Goal: Find specific page/section: Find specific page/section

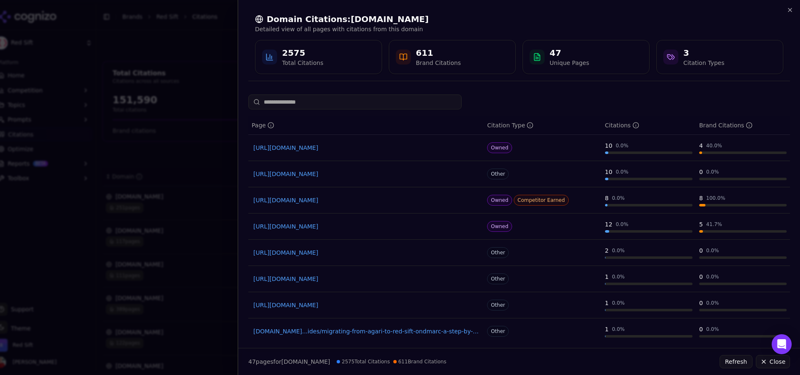
scroll to position [83, 0]
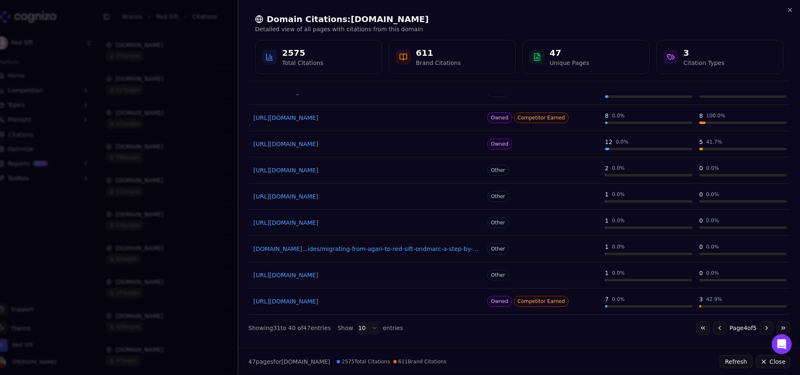
click at [183, 62] on div at bounding box center [400, 187] width 800 height 375
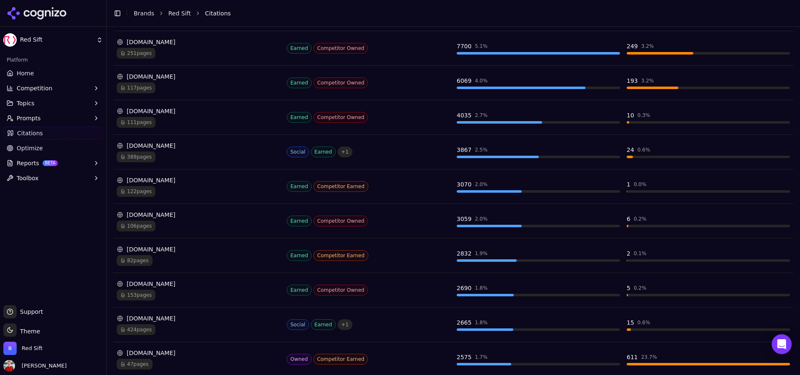
click at [25, 74] on span "Home" at bounding box center [25, 73] width 17 height 8
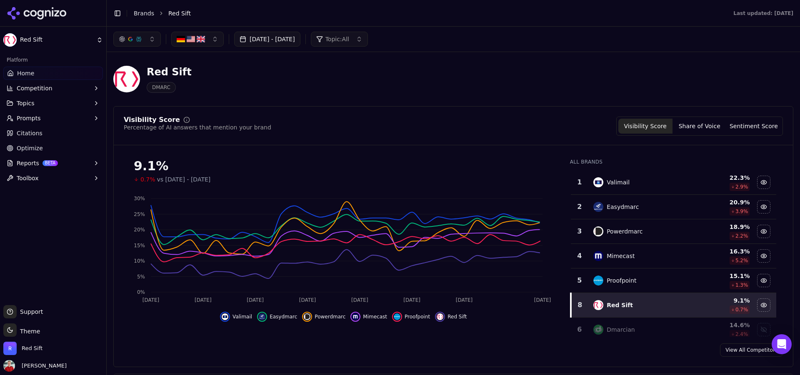
click at [300, 40] on button "[DATE] - [DATE]" at bounding box center [267, 39] width 66 height 15
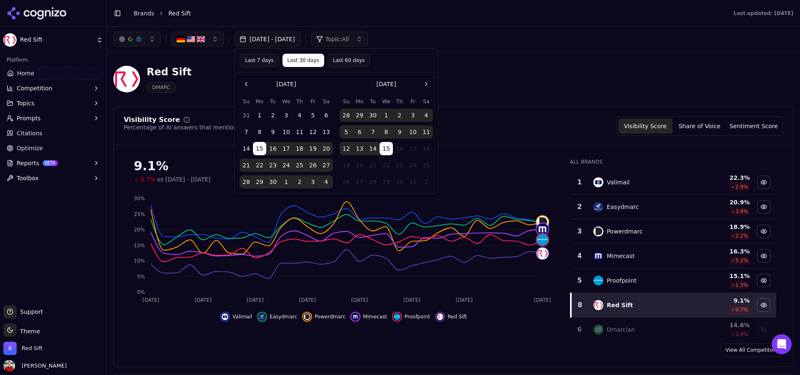
click at [440, 45] on div "Sep 15, 2025 - Oct 15, 2025 Topic: All" at bounding box center [453, 39] width 680 height 15
